Goal: Task Accomplishment & Management: Complete application form

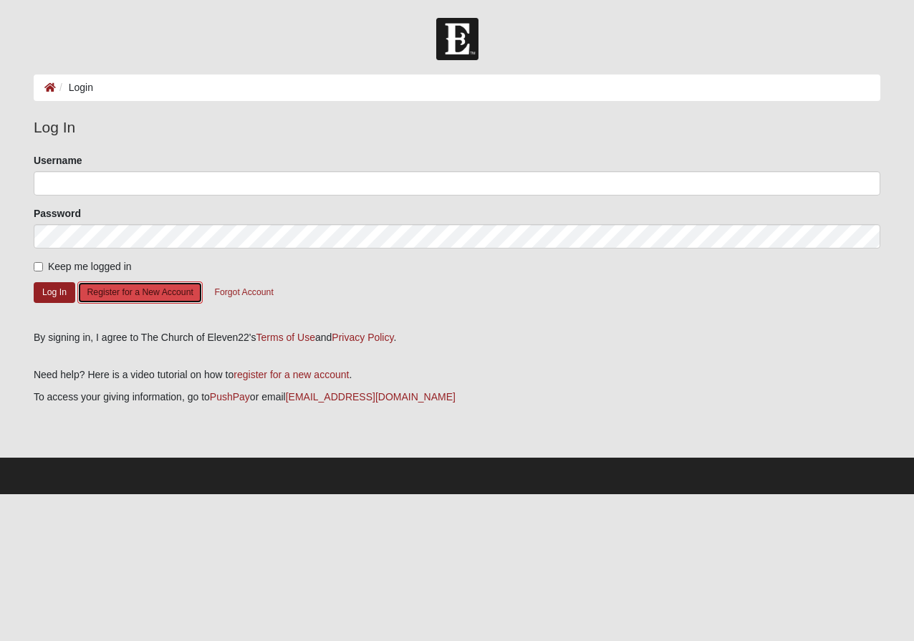
click at [107, 292] on button "Register for a New Account" at bounding box center [139, 292] width 125 height 22
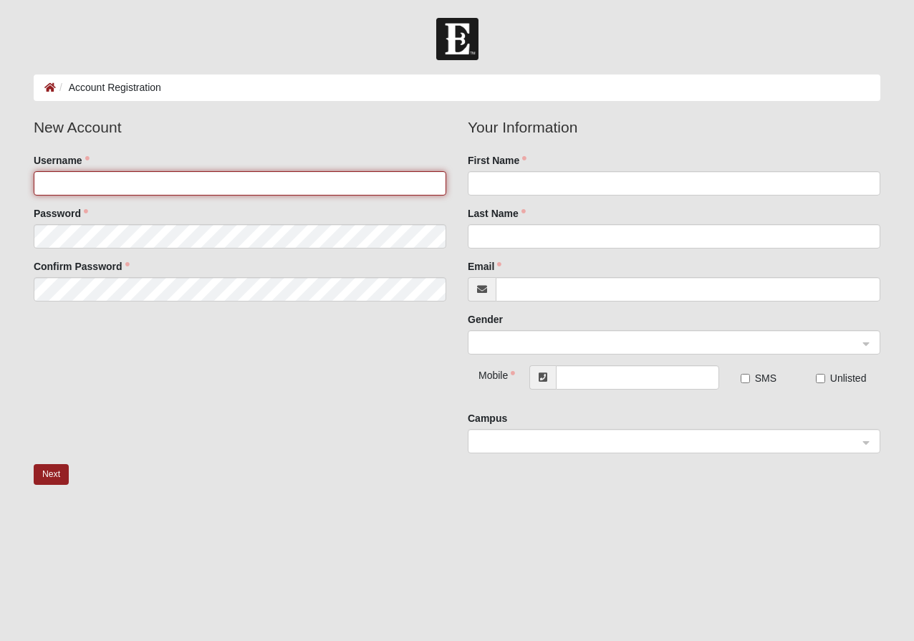
click at [178, 184] on input "Username" at bounding box center [240, 183] width 413 height 24
type input "tracyhenning66"
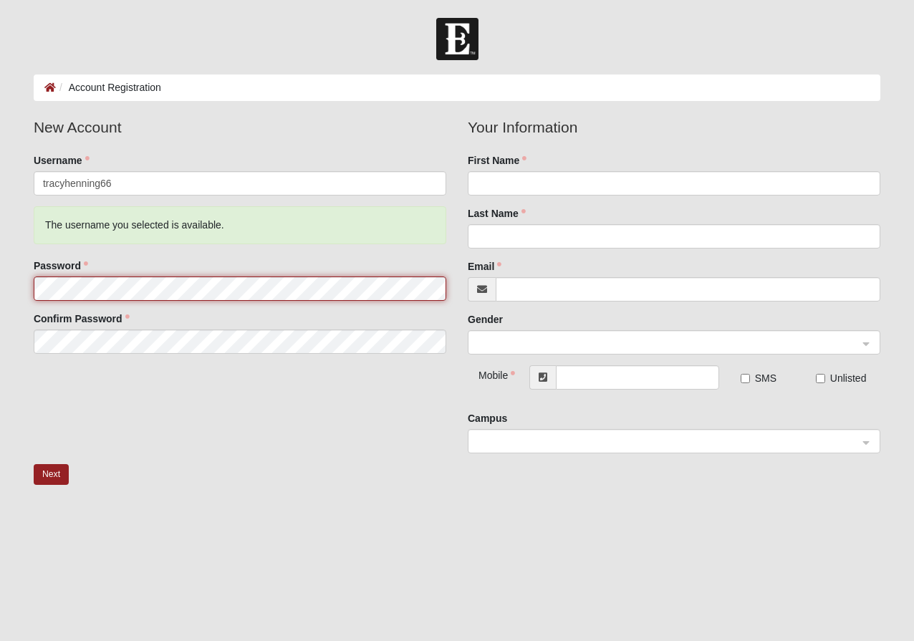
click at [142, 230] on fieldset "New Account Username tracyhenning66 The username you selected is available. Pas…" at bounding box center [240, 240] width 434 height 249
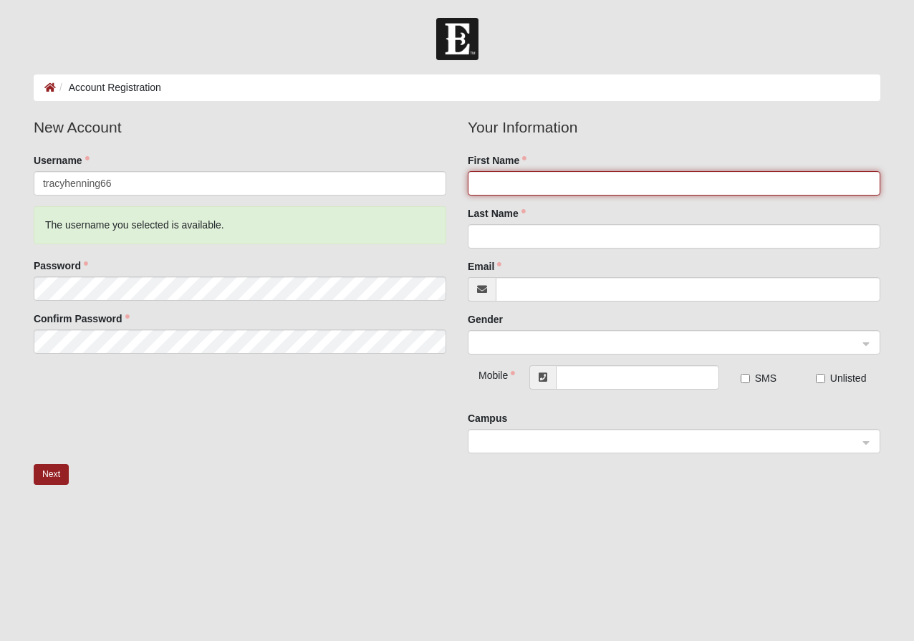
click at [534, 181] on input "First Name" at bounding box center [674, 183] width 413 height 24
type input "[PERSON_NAME]"
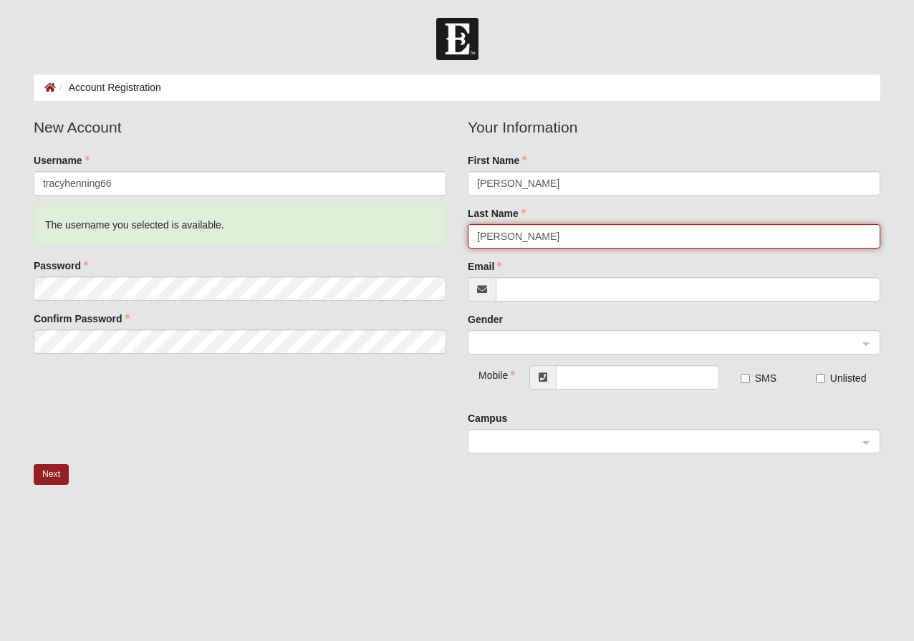
type input "[PERSON_NAME]"
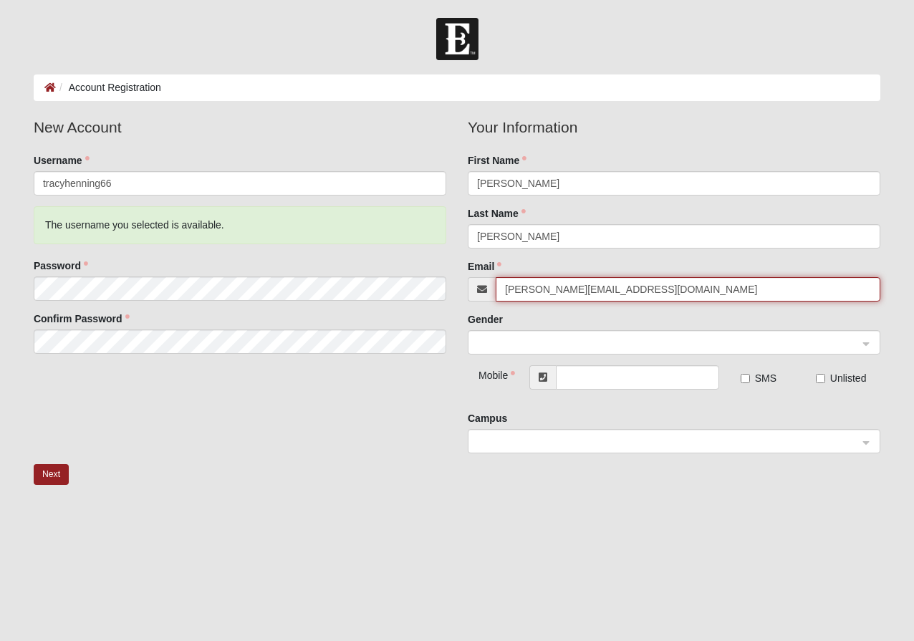
click at [521, 340] on span at bounding box center [667, 343] width 381 height 16
type input "[PERSON_NAME][EMAIL_ADDRESS][DOMAIN_NAME]"
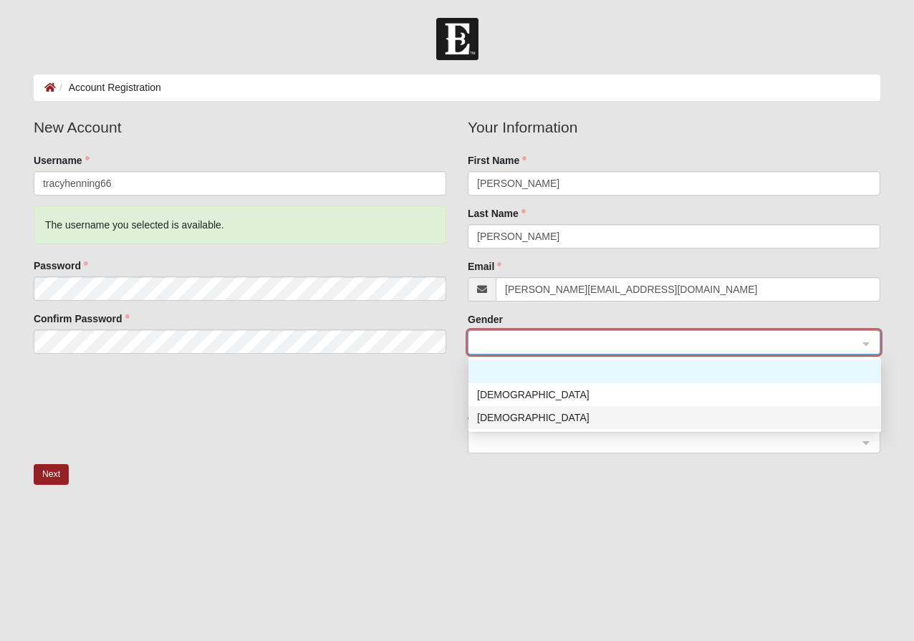
click at [514, 418] on div "[DEMOGRAPHIC_DATA]" at bounding box center [674, 418] width 395 height 16
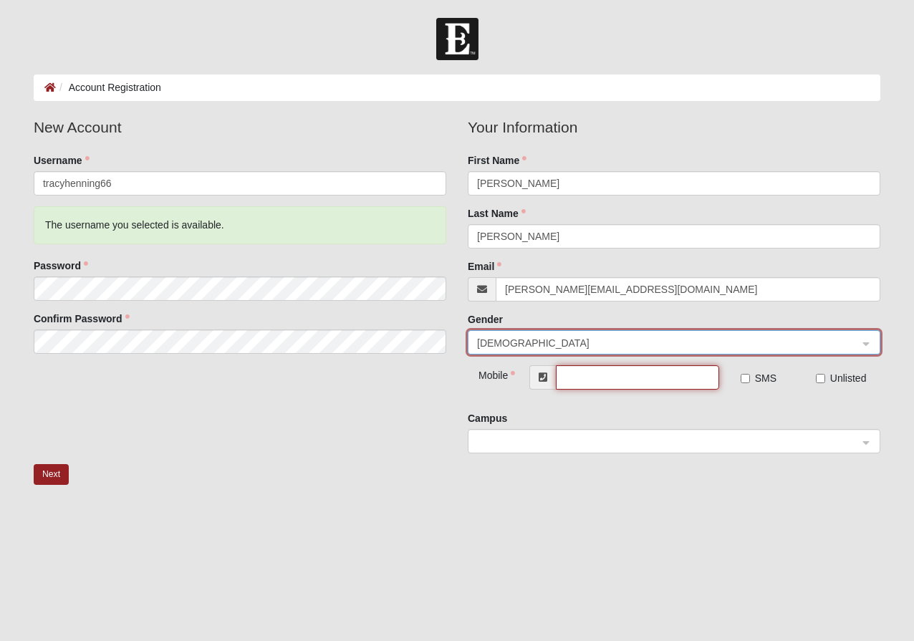
click at [588, 376] on input "text" at bounding box center [637, 377] width 163 height 24
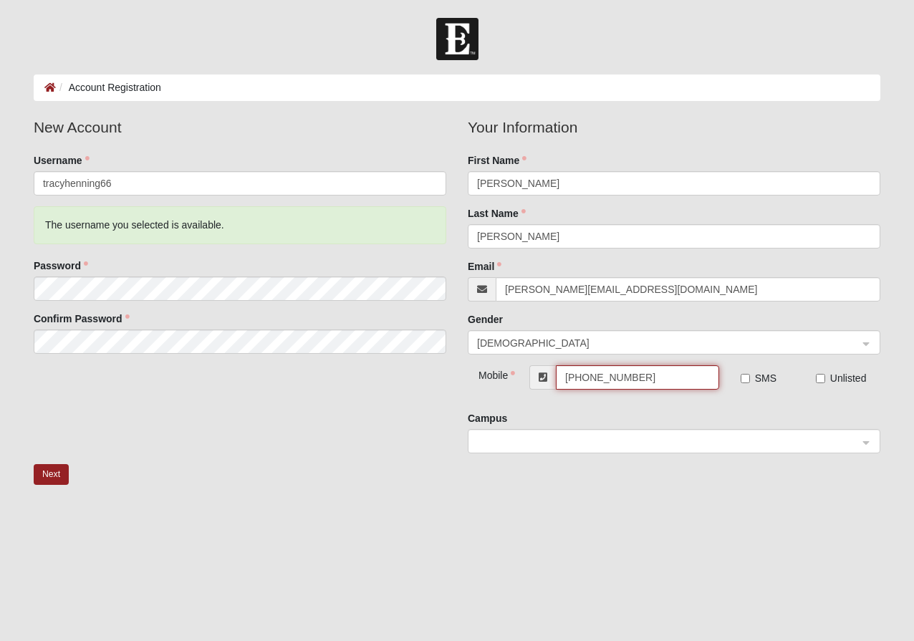
type input "[PHONE_NUMBER]"
click at [743, 377] on input "SMS" at bounding box center [745, 378] width 9 height 9
checkbox input "true"
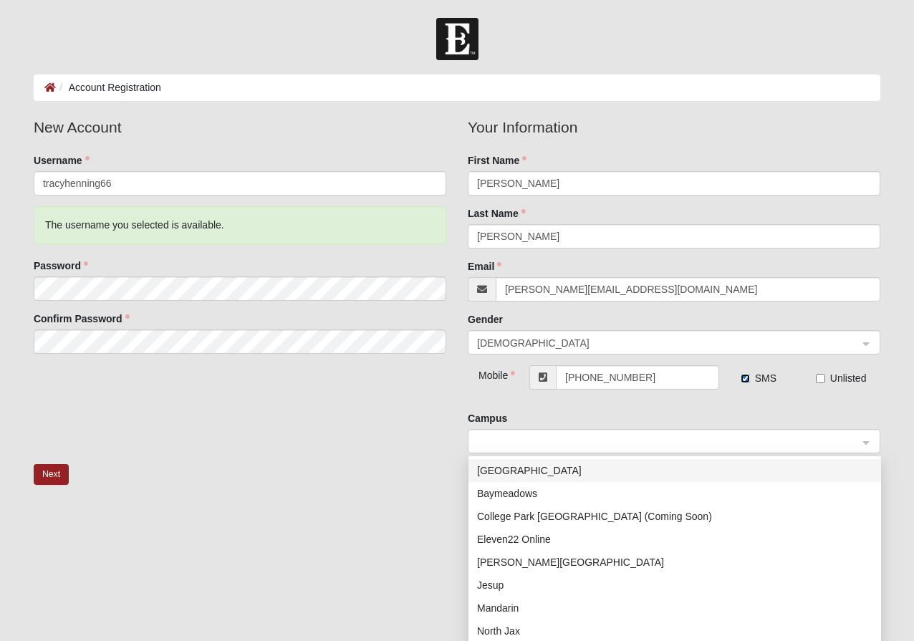
click at [615, 443] on span at bounding box center [667, 442] width 381 height 16
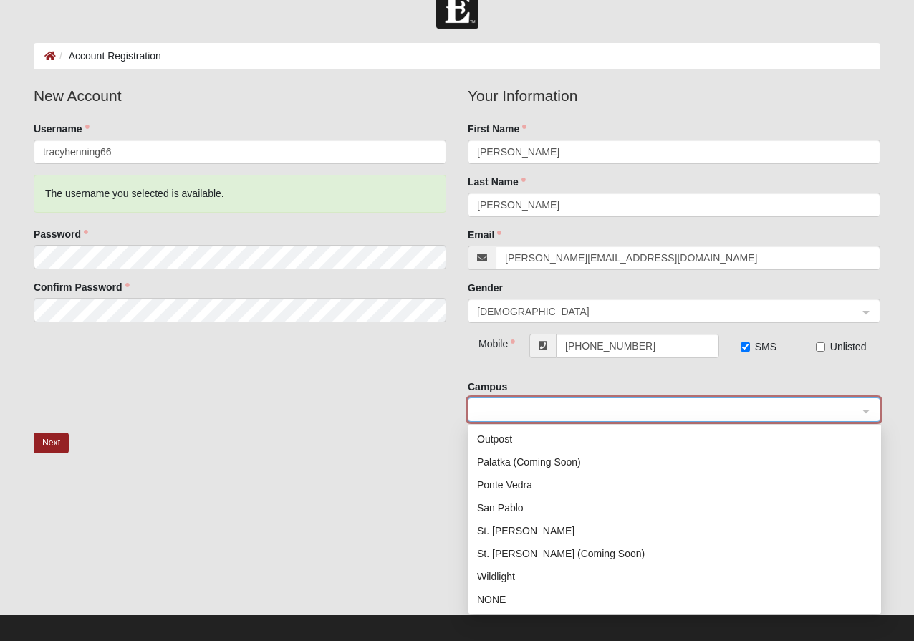
scroll to position [35, 0]
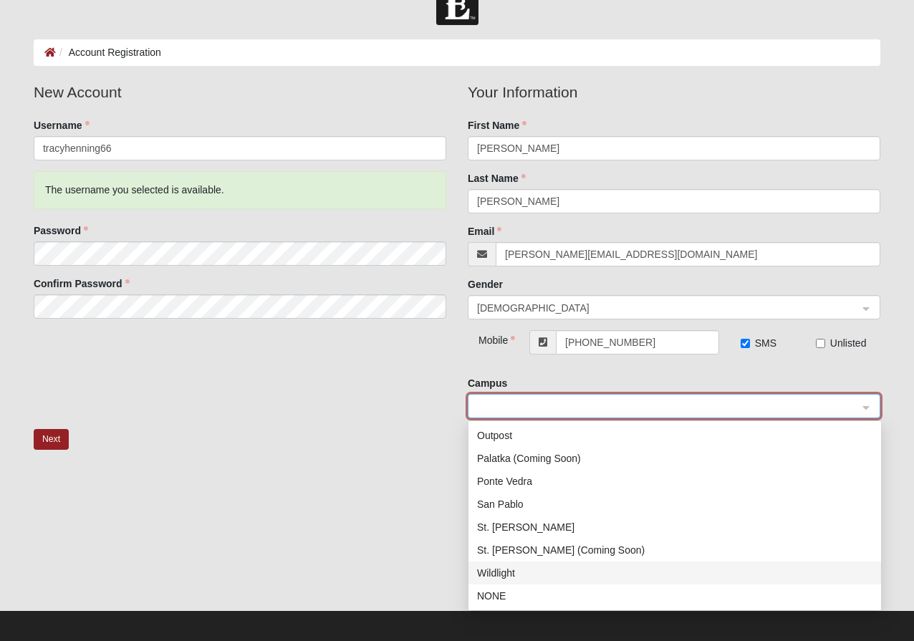
click at [496, 572] on div "Wildlight" at bounding box center [674, 573] width 395 height 16
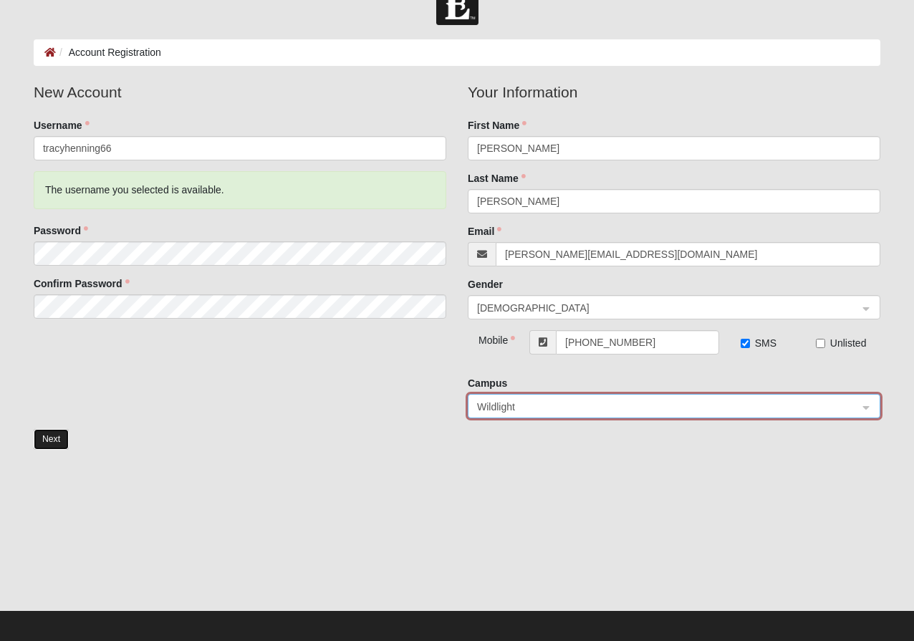
click at [56, 438] on button "Next" at bounding box center [51, 439] width 35 height 21
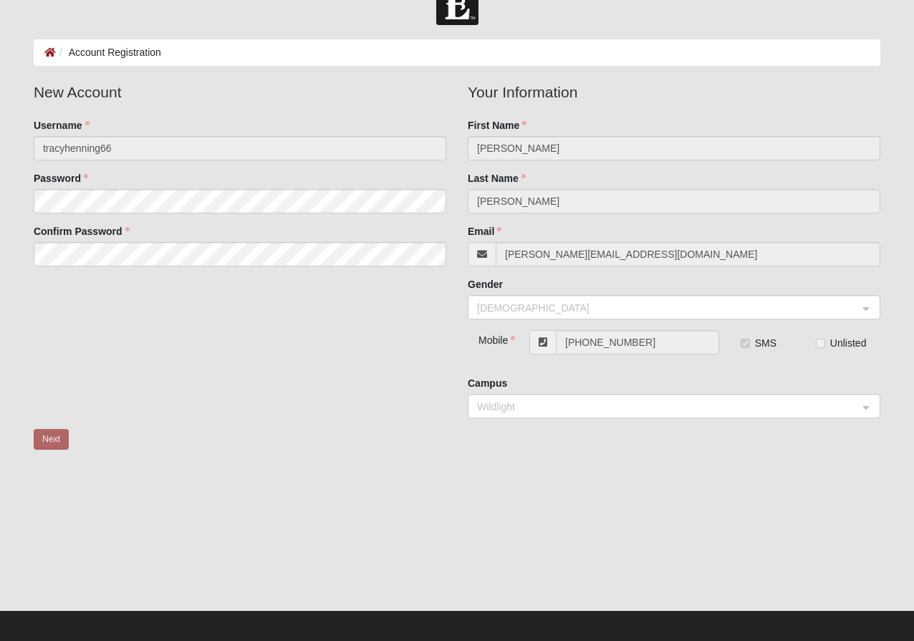
scroll to position [0, 0]
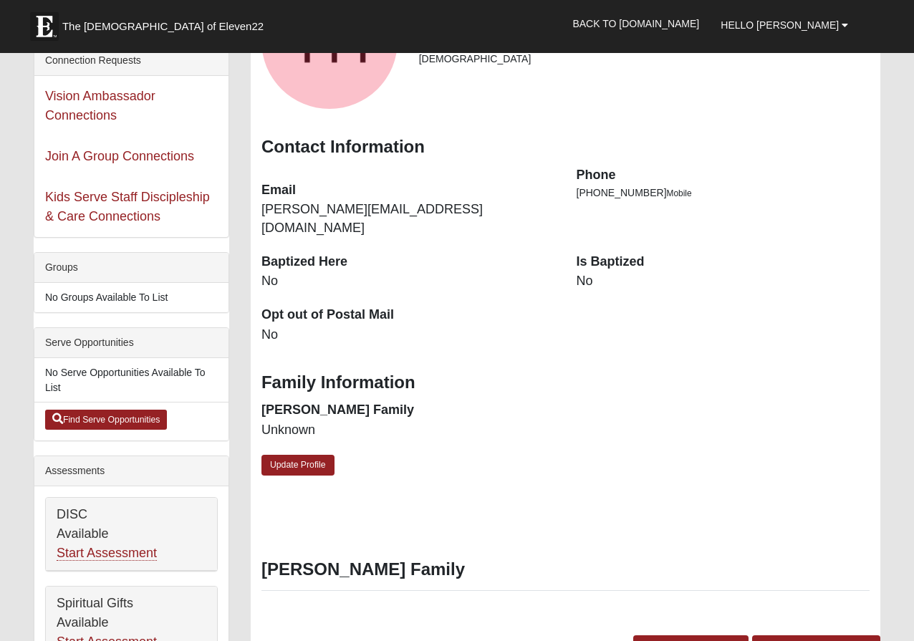
scroll to position [100, 0]
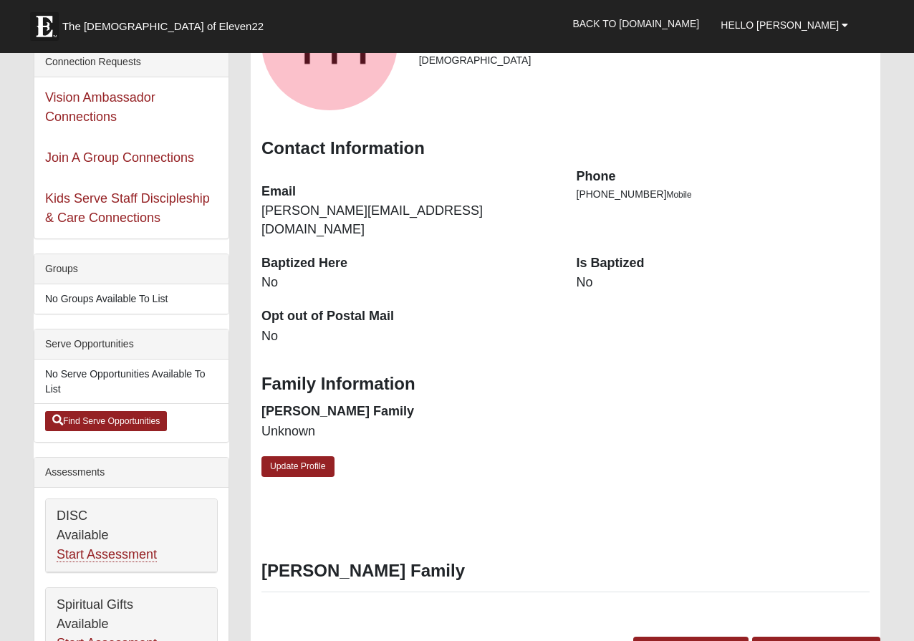
click at [178, 301] on li "No Groups Available To List" at bounding box center [131, 298] width 194 height 29
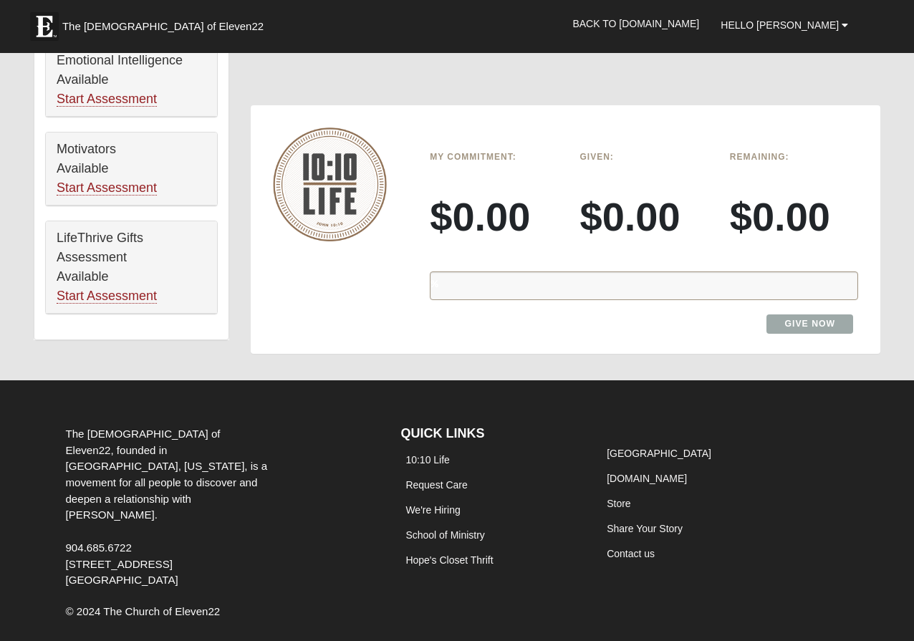
scroll to position [832, 0]
